Goal: Task Accomplishment & Management: Manage account settings

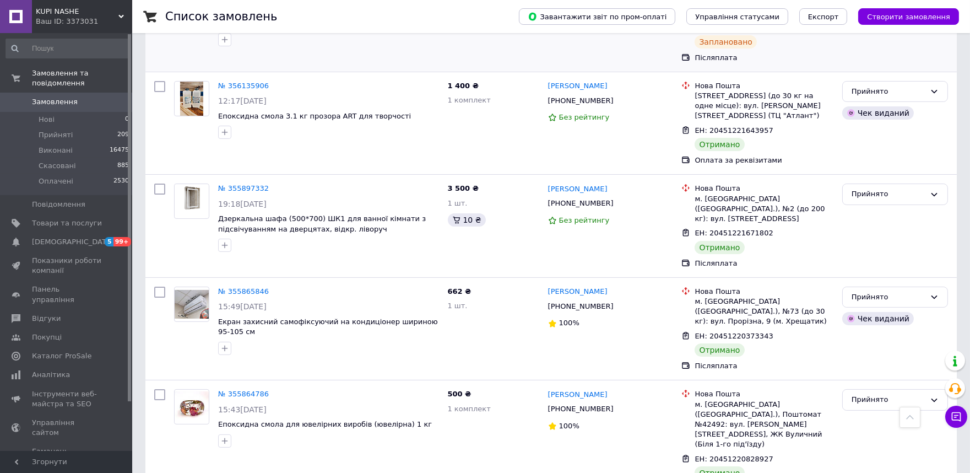
scroll to position [489, 0]
click at [250, 183] on link "№ 355897332" at bounding box center [243, 187] width 51 height 8
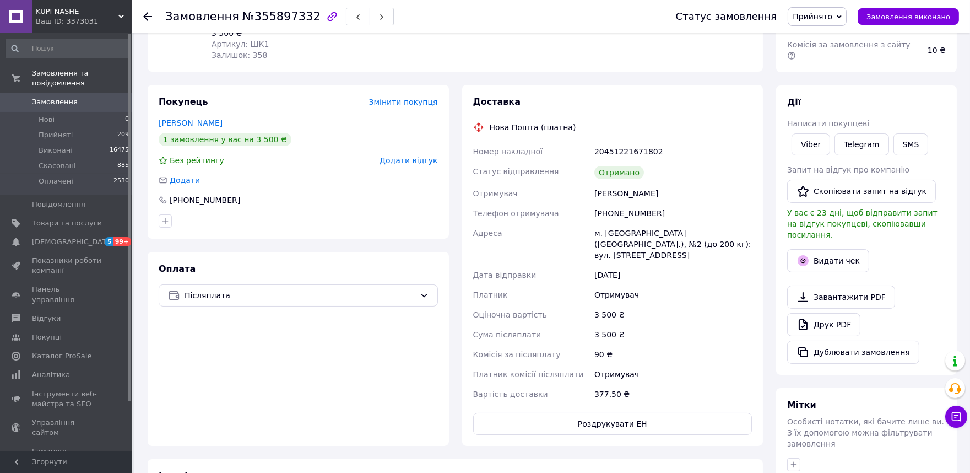
scroll to position [183, 0]
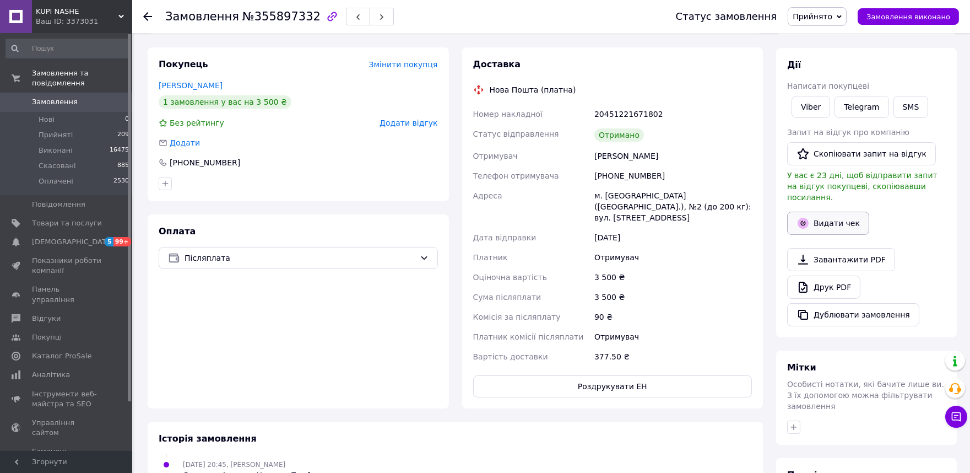
click at [818, 212] on button "Видати чек" at bounding box center [828, 223] width 82 height 23
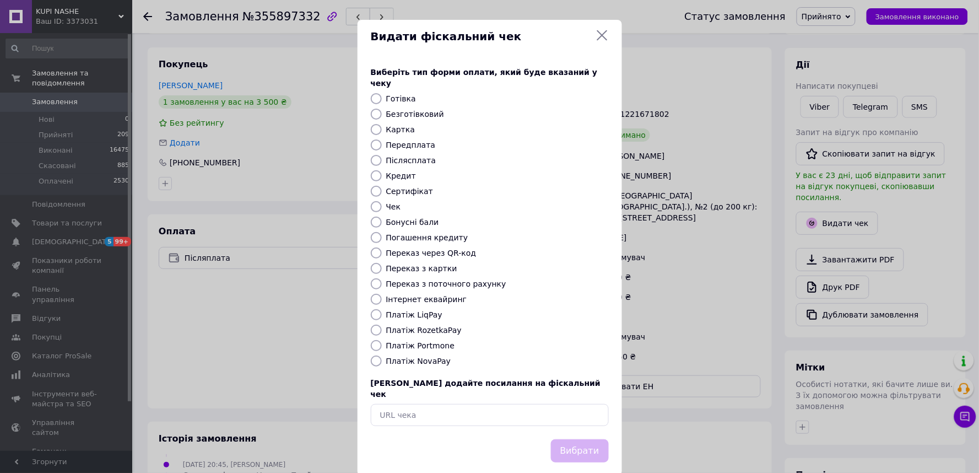
click at [401, 156] on label "Післясплата" at bounding box center [411, 160] width 50 height 9
click at [382, 155] on input "Післясплата" at bounding box center [376, 160] width 11 height 11
radio input "true"
click at [586, 439] on button "Вибрати" at bounding box center [580, 451] width 58 height 24
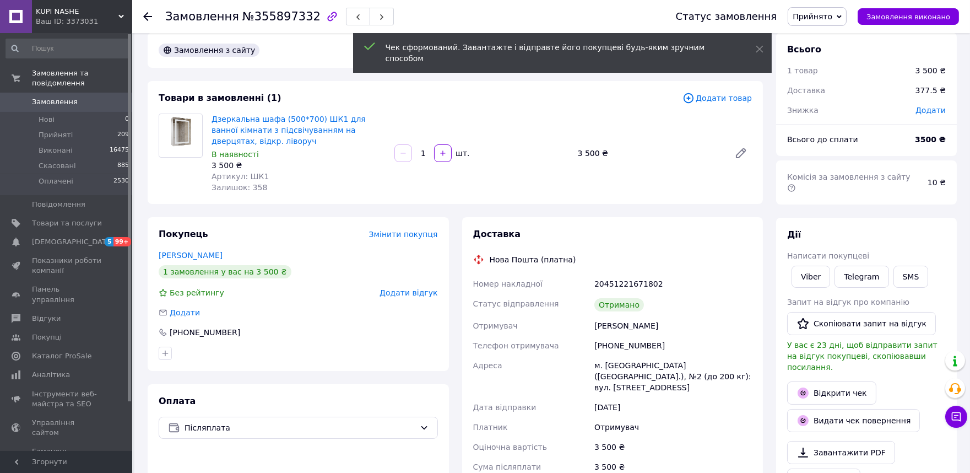
scroll to position [0, 0]
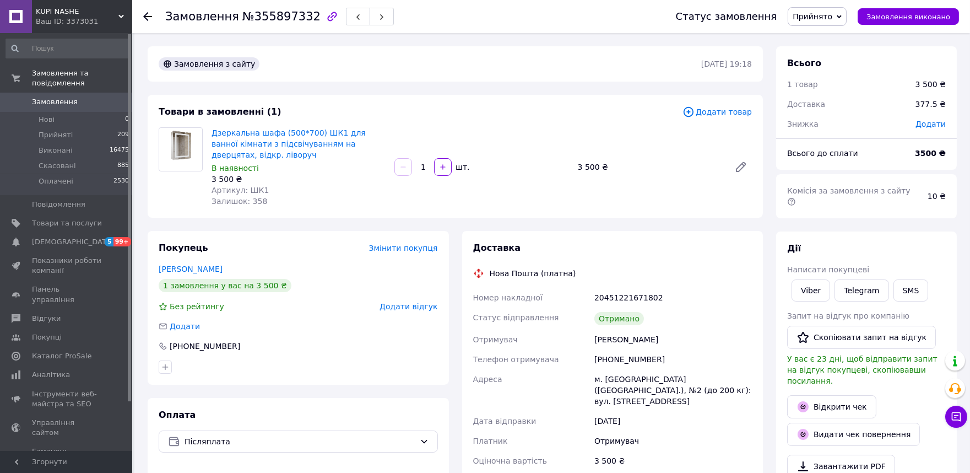
click at [56, 97] on span "Замовлення" at bounding box center [55, 102] width 46 height 10
